Goal: Task Accomplishment & Management: Use online tool/utility

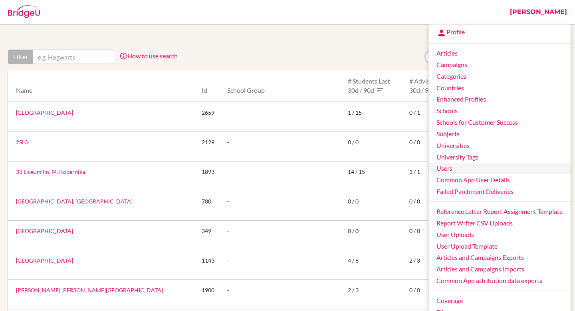
click at [460, 169] on link "Users" at bounding box center [500, 169] width 142 height 12
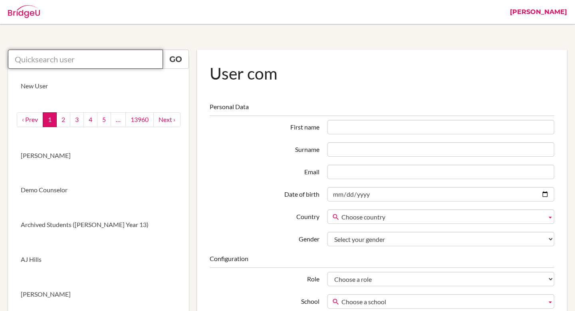
click at [75, 55] on input "text" at bounding box center [85, 59] width 155 height 19
paste input "Raya Al Imam"
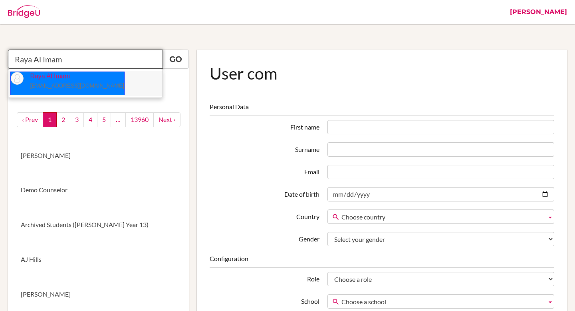
click at [74, 81] on p "Raya Al Imam raya.alimam@ris.ae" at bounding box center [74, 81] width 101 height 18
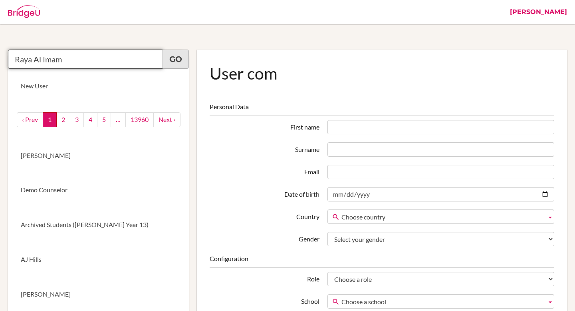
type input "Raya Al Imam"
click at [175, 64] on link "Go" at bounding box center [176, 59] width 26 height 19
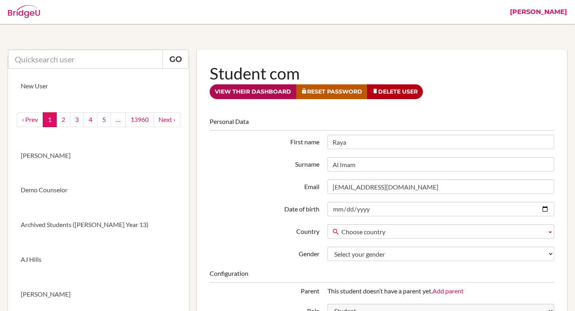
click at [267, 93] on link "View their dashboard" at bounding box center [253, 91] width 87 height 15
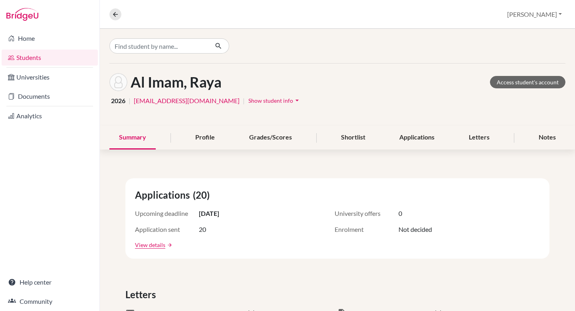
click at [68, 57] on link "Students" at bounding box center [50, 58] width 96 height 16
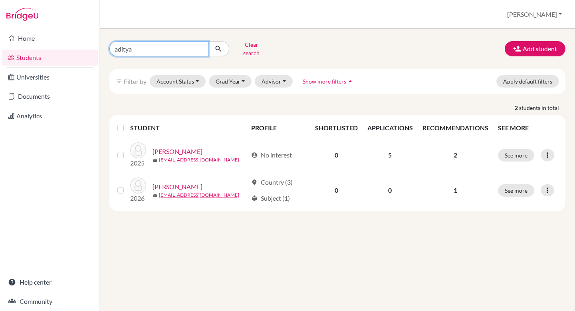
click at [201, 45] on input "aditya" at bounding box center [158, 48] width 99 height 15
click at [184, 45] on input "Find student by name..." at bounding box center [158, 48] width 99 height 15
paste input "[PERSON_NAME]"
type input "[PERSON_NAME]"
click at [543, 12] on button "[PERSON_NAME]" at bounding box center [535, 14] width 62 height 15
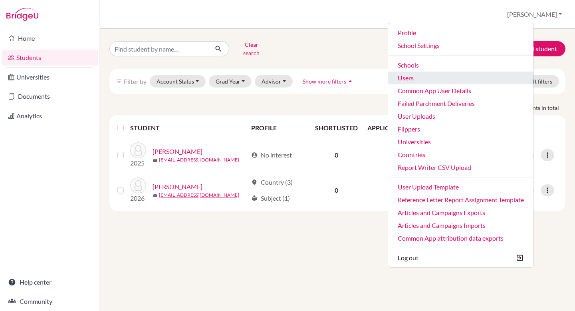
click at [459, 83] on link "Users" at bounding box center [460, 77] width 145 height 13
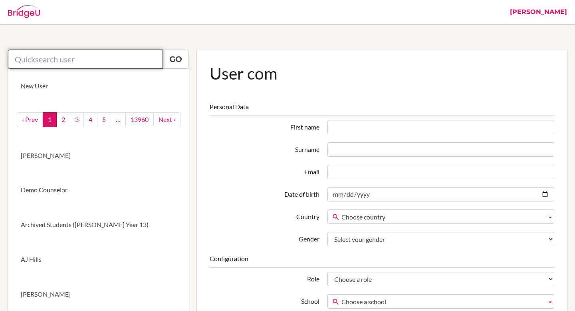
click at [116, 63] on input "text" at bounding box center [85, 59] width 155 height 19
paste input "Julie Baldry"
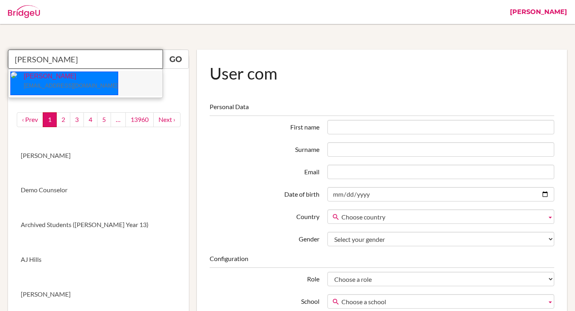
click at [107, 76] on li "Julie Ann Baldry jbaldry@aislusaka.org" at bounding box center [85, 83] width 154 height 25
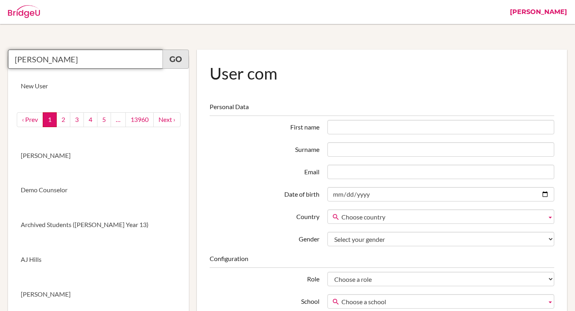
type input "Julie Ann Baldry"
click at [177, 62] on link "Go" at bounding box center [176, 59] width 26 height 19
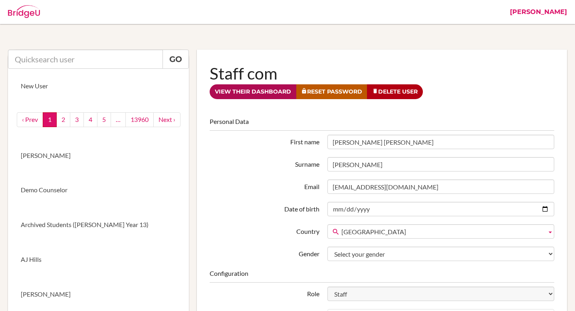
click at [271, 94] on link "View their dashboard" at bounding box center [253, 91] width 87 height 15
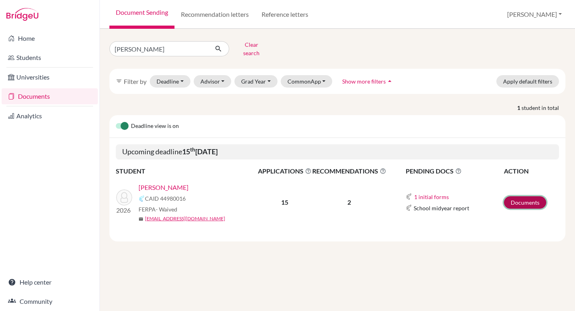
click at [520, 196] on link "Documents" at bounding box center [525, 202] width 42 height 12
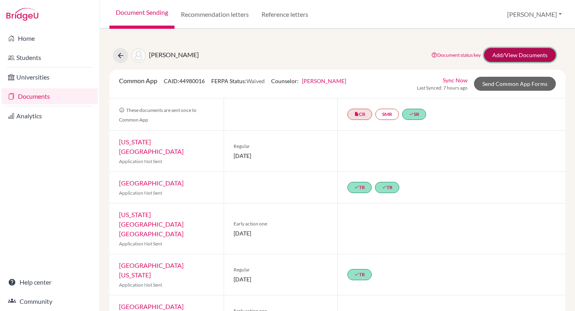
click at [529, 56] on link "Add/View Documents" at bounding box center [520, 55] width 72 height 14
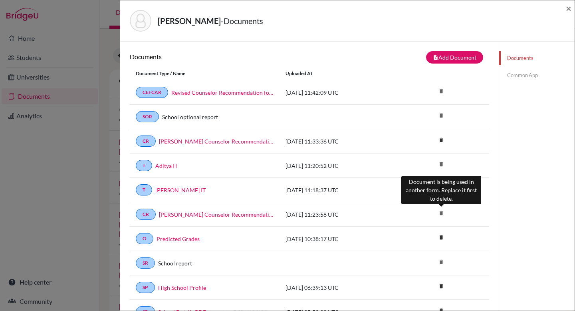
click at [441, 211] on icon "delete" at bounding box center [441, 213] width 12 height 12
click at [442, 214] on icon "delete" at bounding box center [441, 213] width 12 height 12
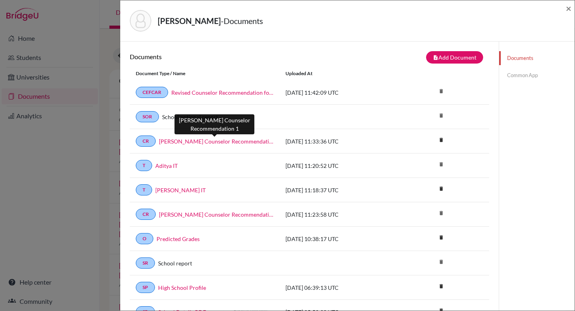
copy link "[PERSON_NAME] Counselor Recommendation 1"
click at [570, 8] on span "×" at bounding box center [569, 8] width 6 height 12
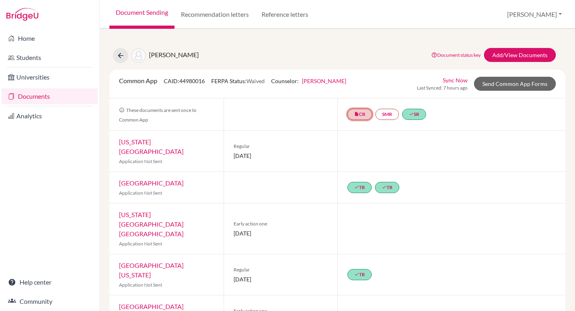
click at [362, 115] on link "insert_drive_file CR" at bounding box center [360, 114] width 25 height 11
